Goal: Book appointment/travel/reservation

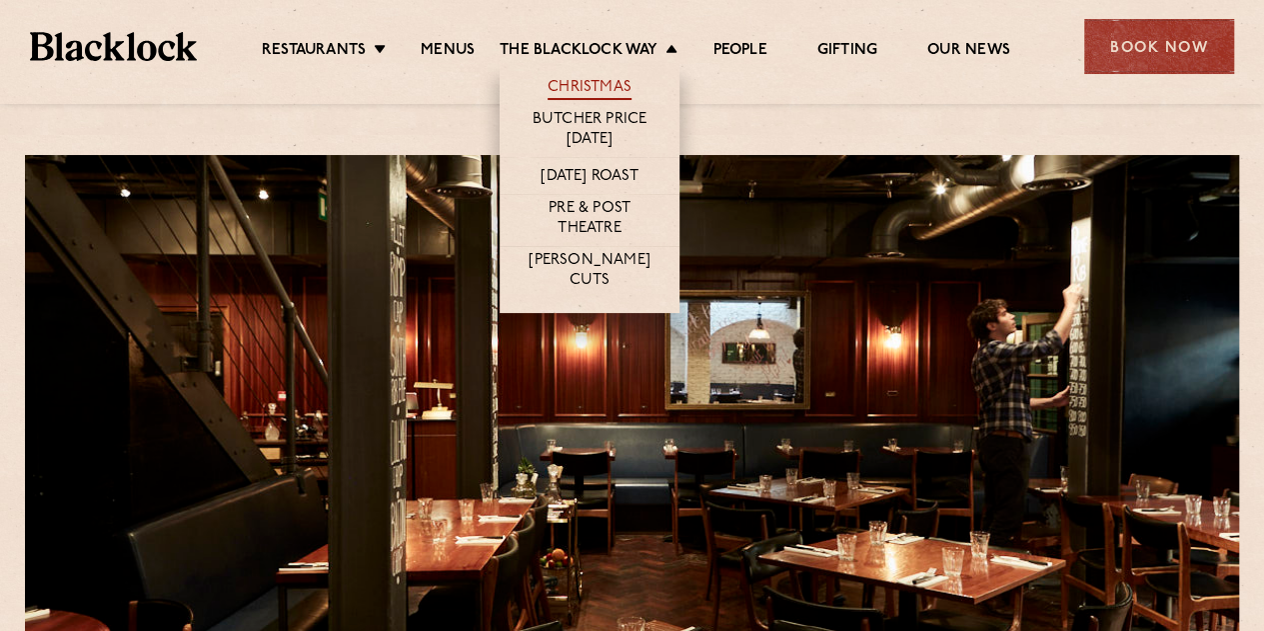
click at [574, 83] on link "Christmas" at bounding box center [590, 89] width 84 height 22
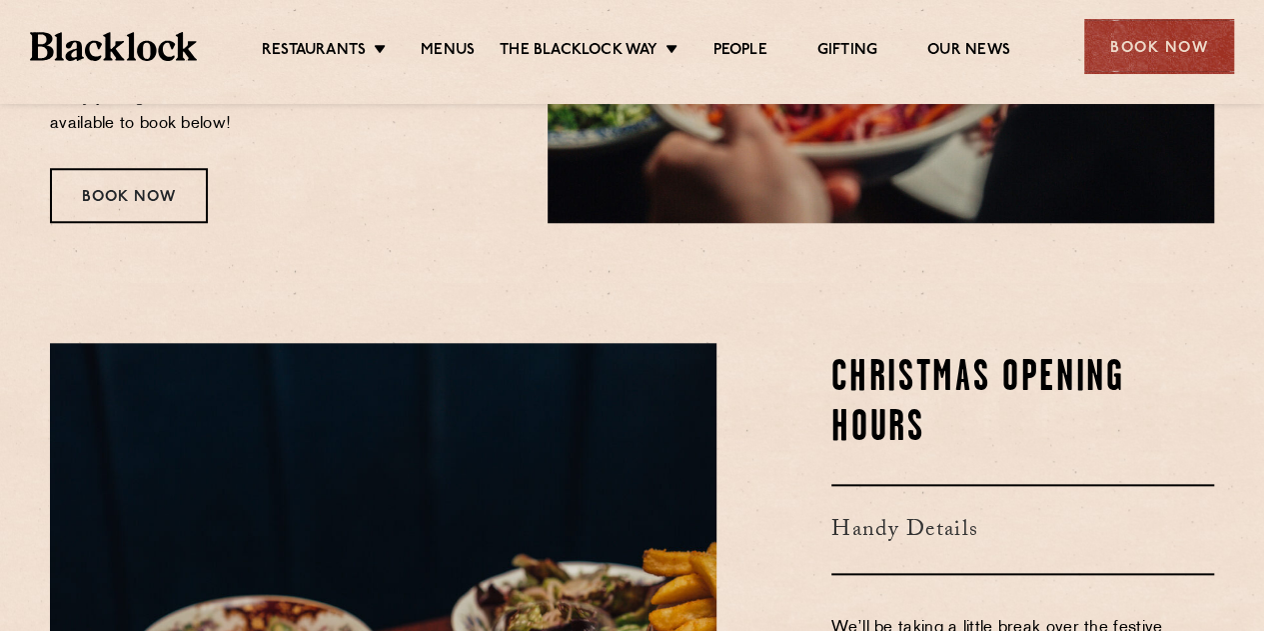
scroll to position [500, 0]
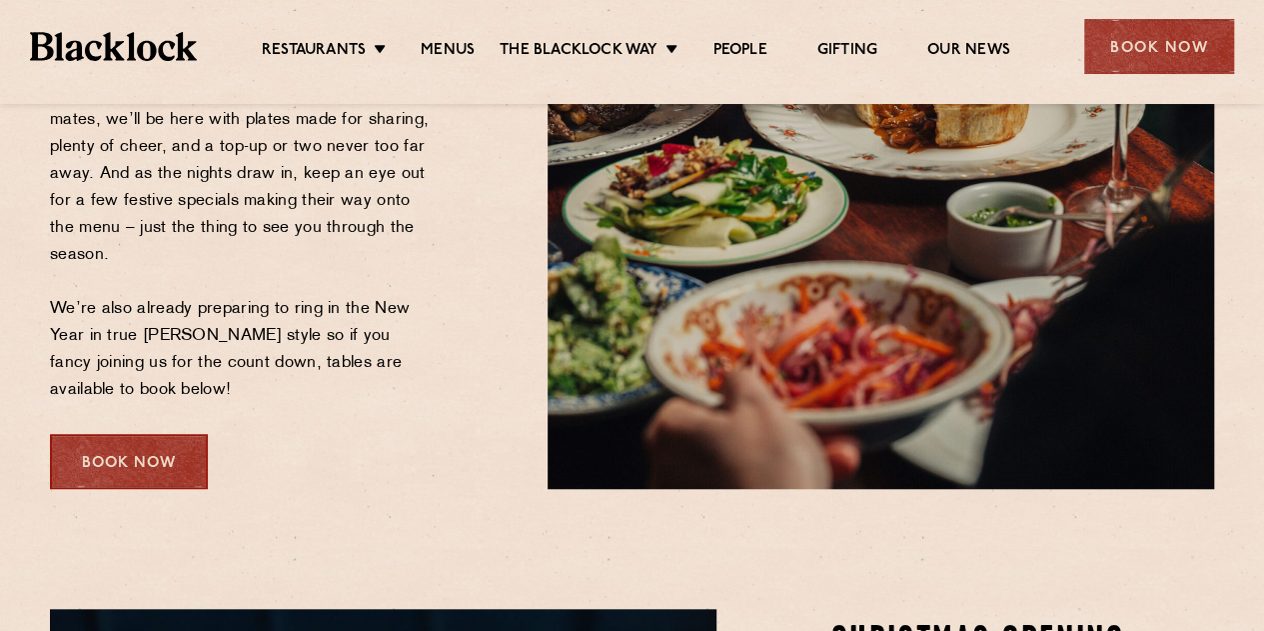
click at [132, 457] on div "Book Now" at bounding box center [129, 461] width 158 height 55
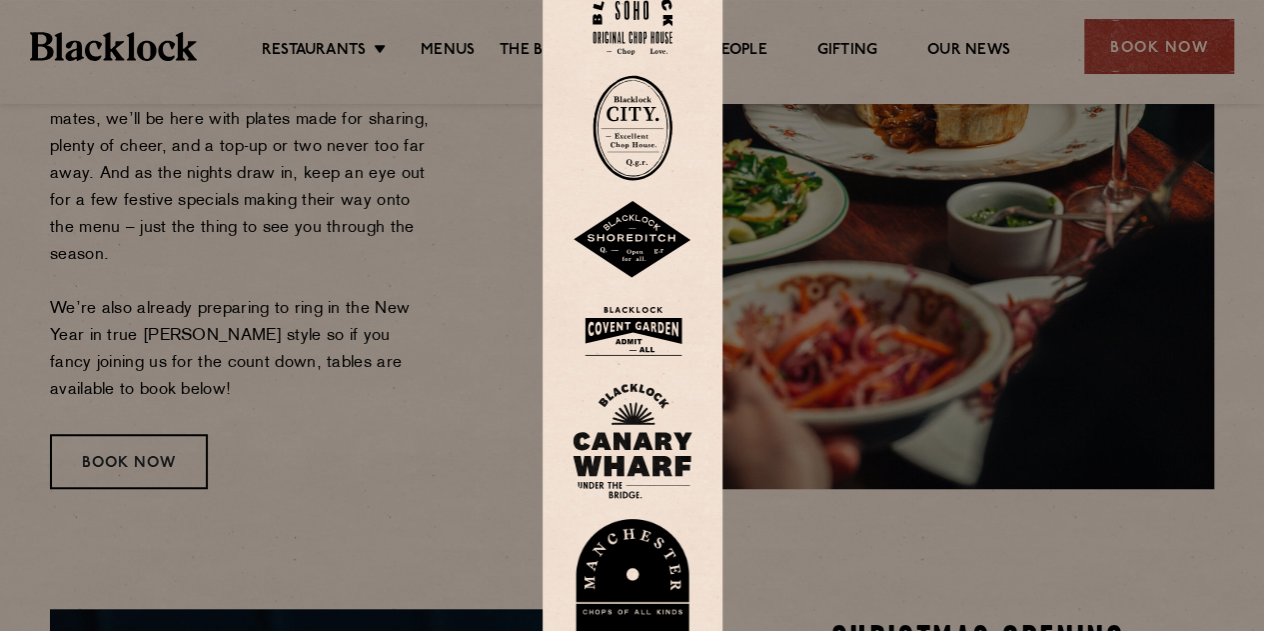
click at [634, 25] on img at bounding box center [633, 14] width 80 height 81
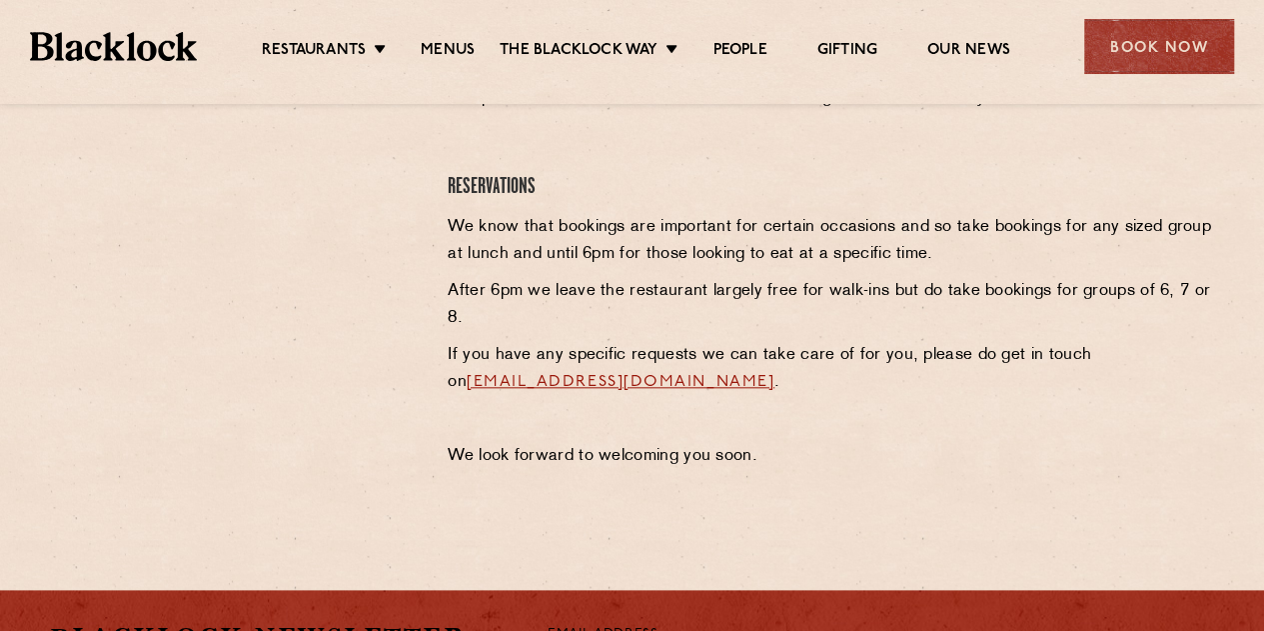
scroll to position [479, 0]
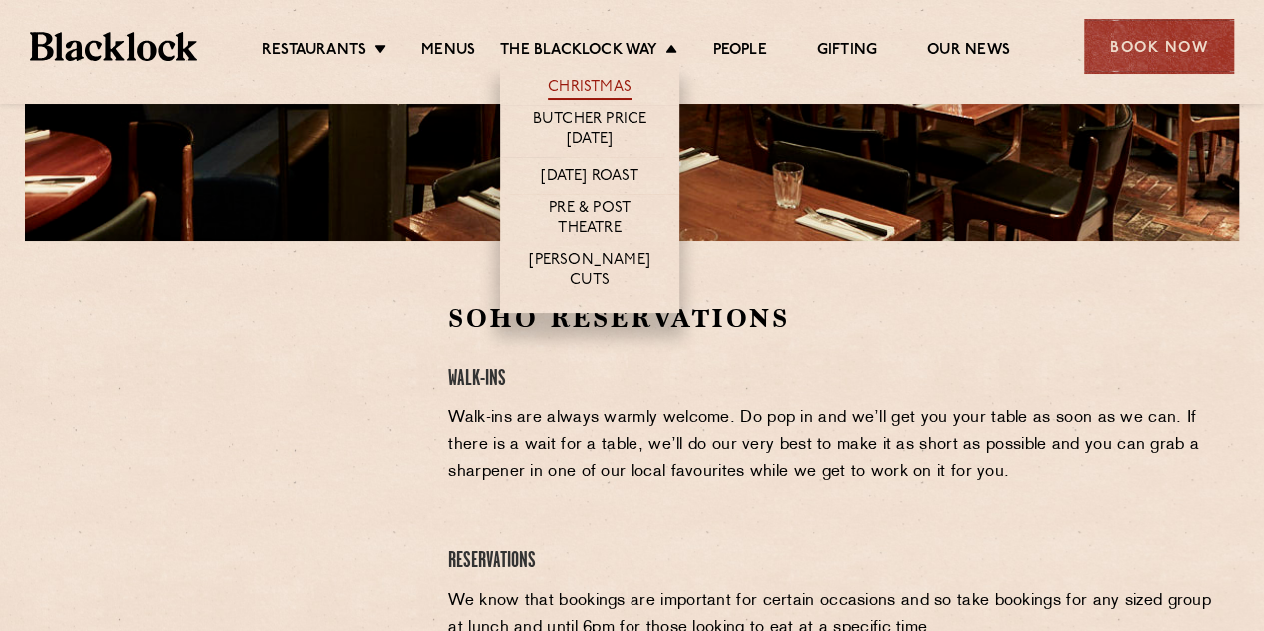
click at [608, 95] on link "Christmas" at bounding box center [590, 89] width 84 height 22
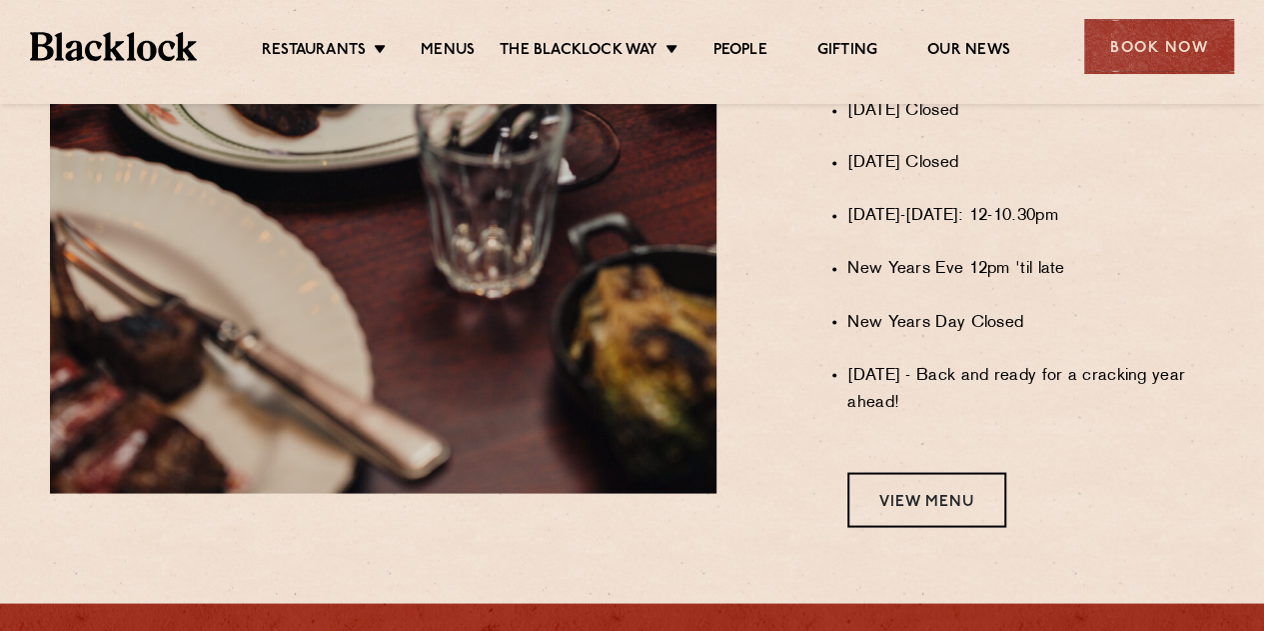
scroll to position [1725, 0]
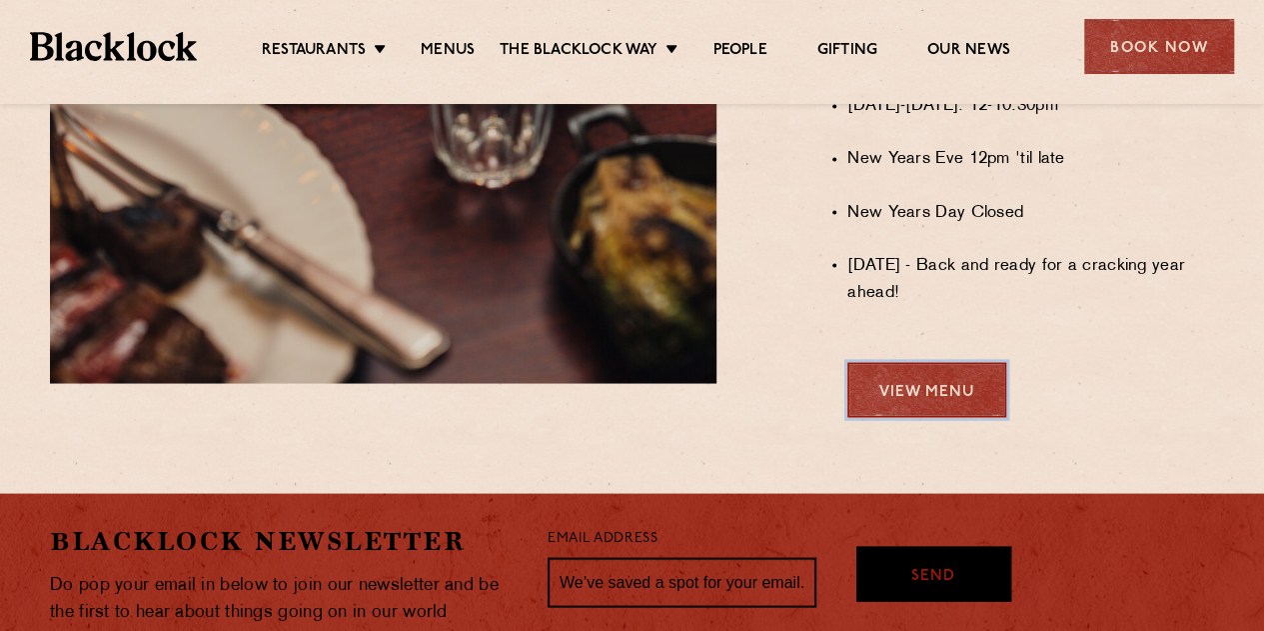
click at [943, 417] on link "View Menu" at bounding box center [926, 389] width 159 height 55
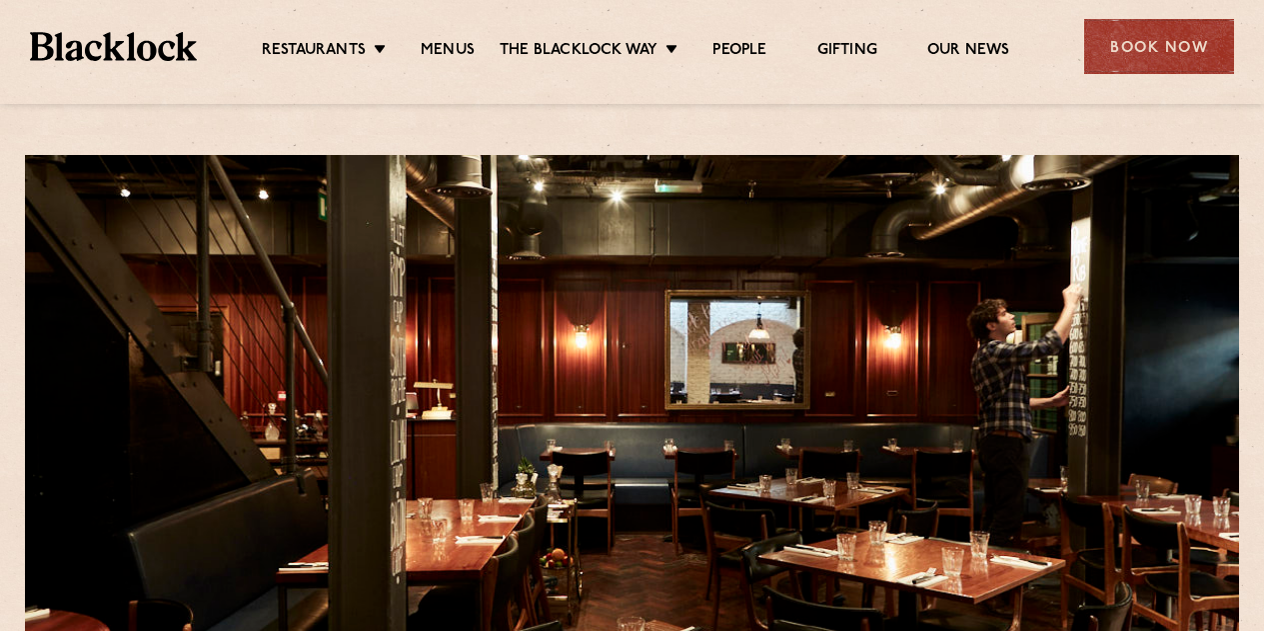
scroll to position [479, 0]
